Goal: Transaction & Acquisition: Purchase product/service

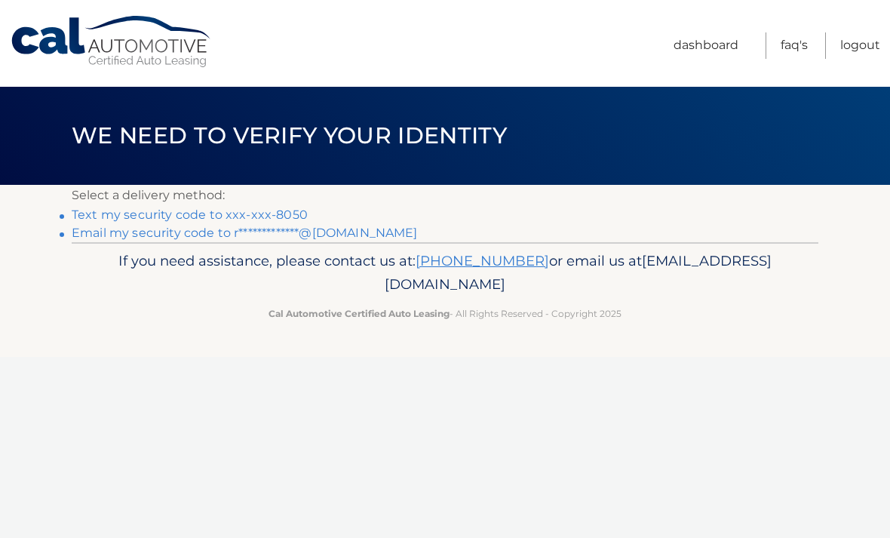
click at [270, 210] on link "Text my security code to xxx-xxx-8050" at bounding box center [190, 214] width 236 height 14
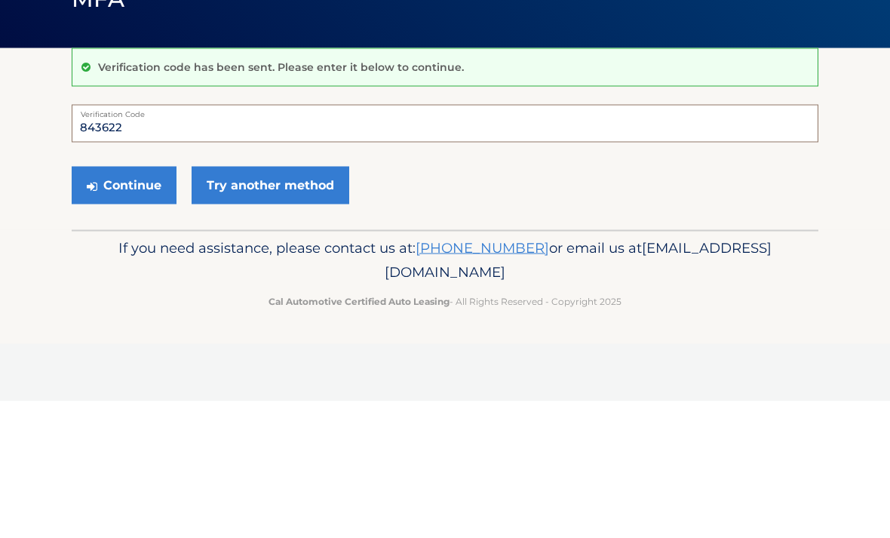
type input "843622"
click at [120, 303] on button "Continue" at bounding box center [124, 322] width 105 height 38
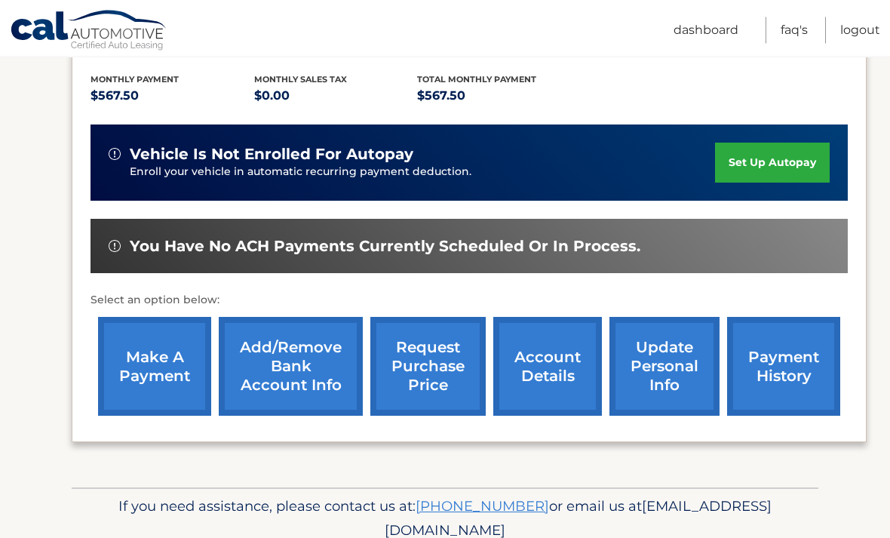
scroll to position [313, 0]
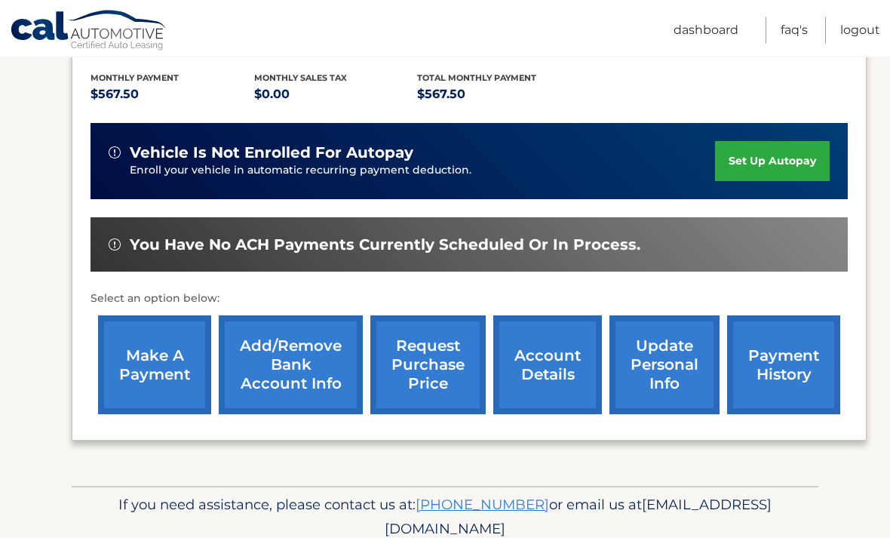
click at [153, 365] on link "make a payment" at bounding box center [154, 365] width 113 height 99
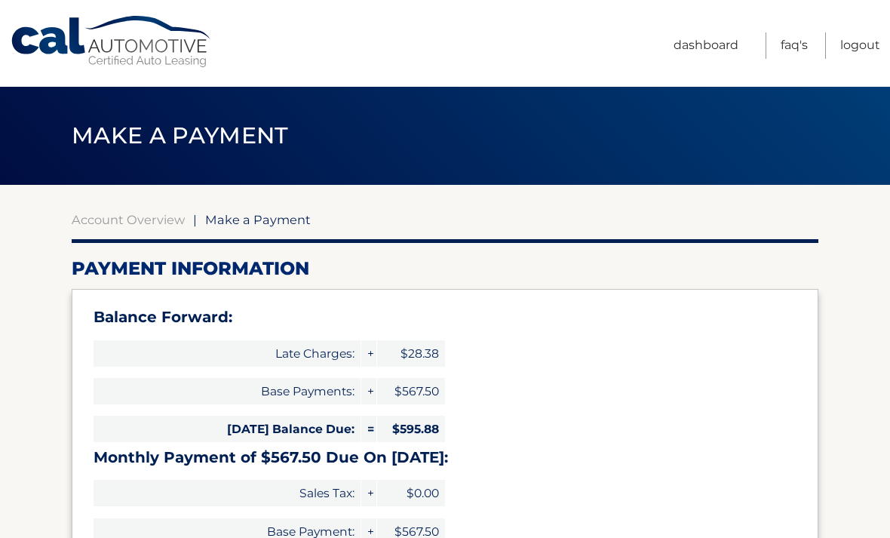
select select "ZDFmNjQ4NmUtODEwYy00ZGNlLThkZGEtNWVlNzE5MmNmNzgy"
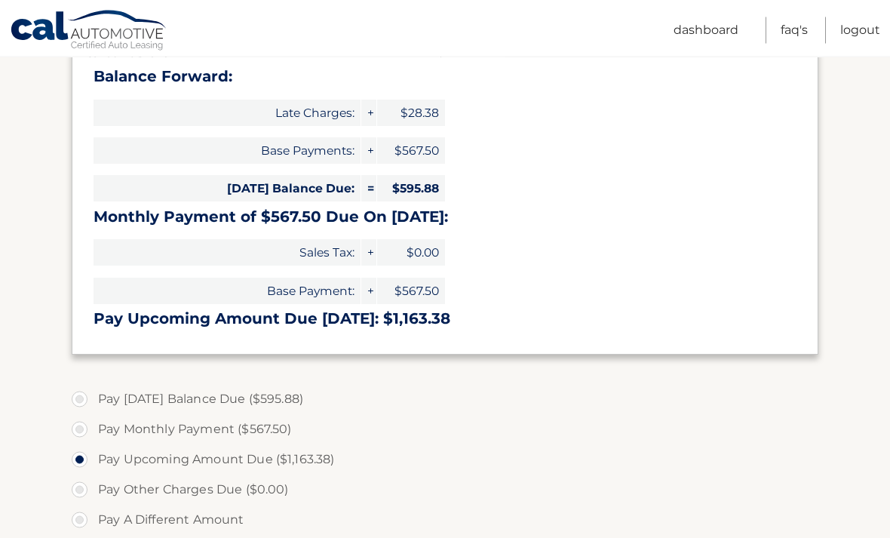
scroll to position [241, 0]
click at [87, 401] on label "Pay Today's Balance Due ($595.88)" at bounding box center [445, 399] width 747 height 30
click at [87, 401] on input "Pay Today's Balance Due ($595.88)" at bounding box center [85, 396] width 15 height 24
radio input "true"
type input "595.88"
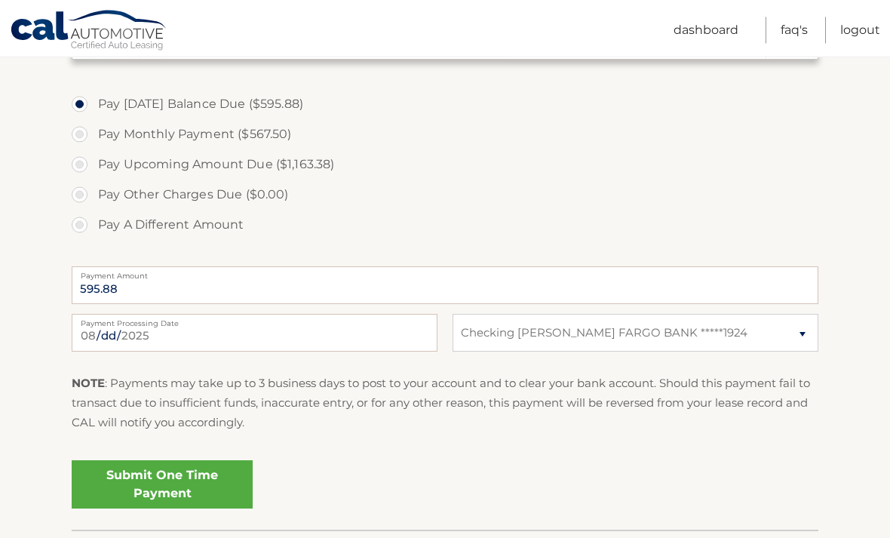
scroll to position [536, 0]
click at [210, 482] on link "Submit One Time Payment" at bounding box center [162, 484] width 181 height 48
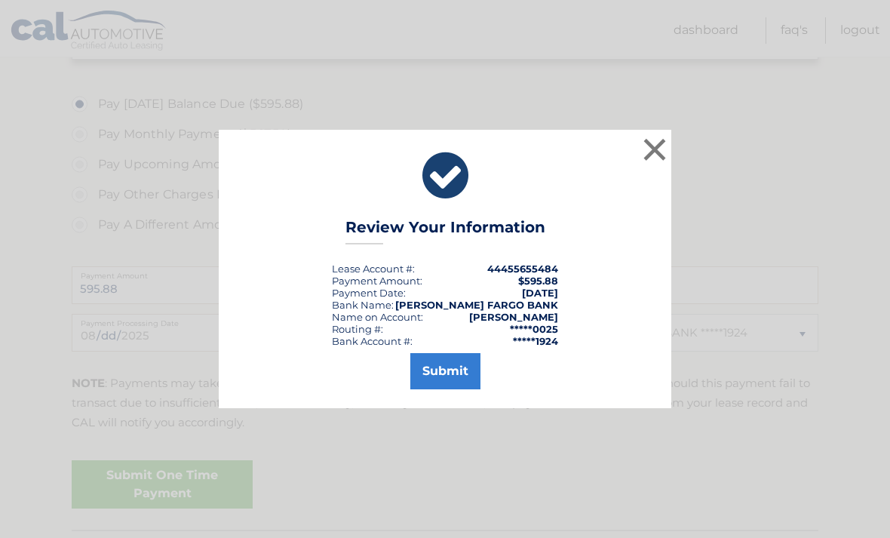
click at [450, 389] on button "Submit" at bounding box center [445, 371] width 70 height 36
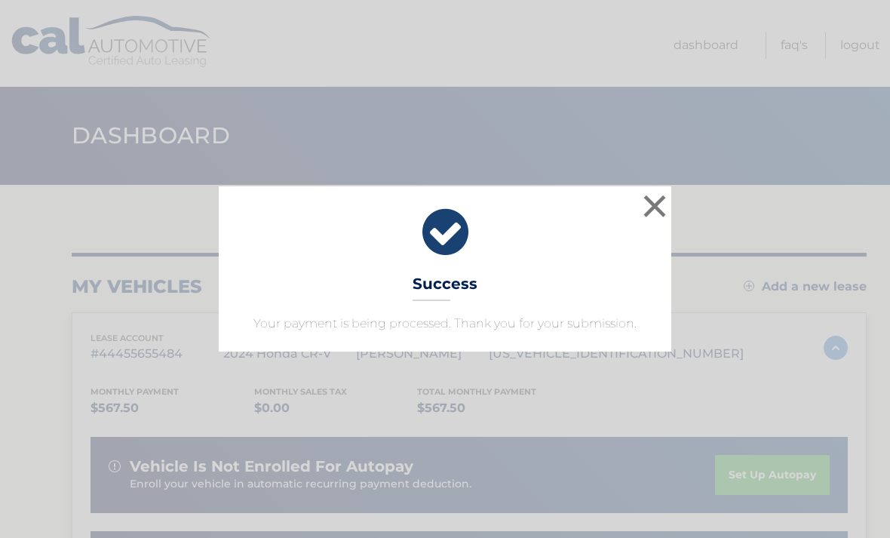
click at [631, 192] on div "× Success Your payment is being processed. Thank you for your submission." at bounding box center [445, 268] width 453 height 164
click at [655, 202] on button "×" at bounding box center [655, 206] width 30 height 30
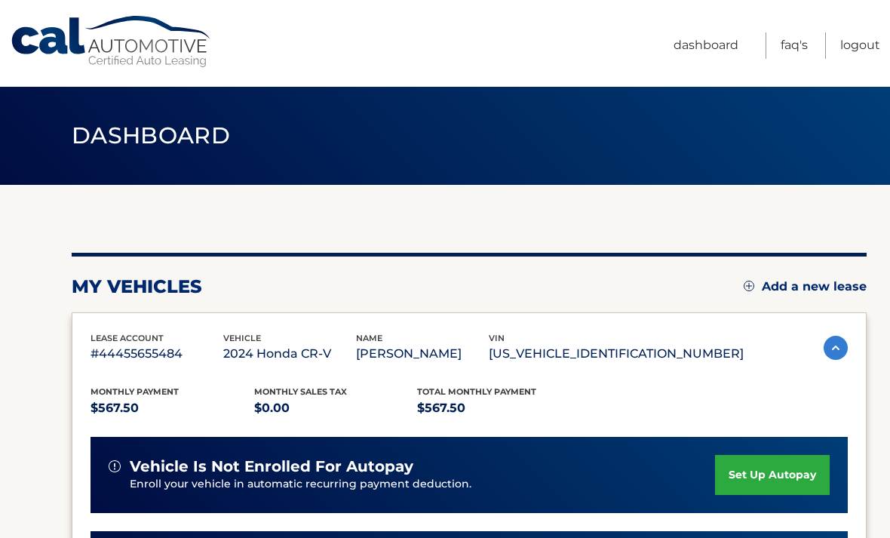
click at [858, 45] on link "Logout" at bounding box center [860, 45] width 40 height 26
